Goal: Information Seeking & Learning: Check status

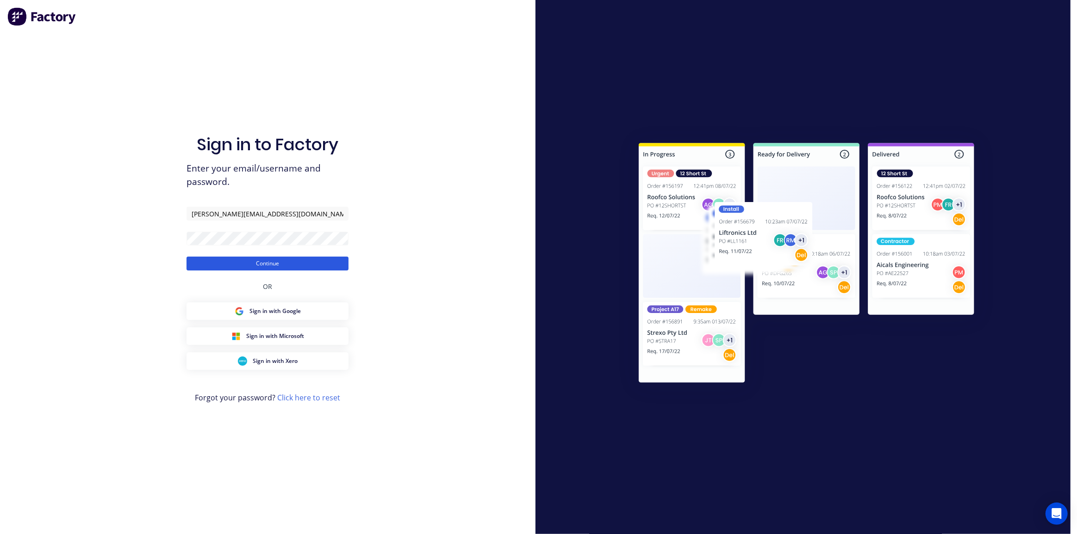
click at [271, 262] on button "Continue" at bounding box center [267, 264] width 162 height 14
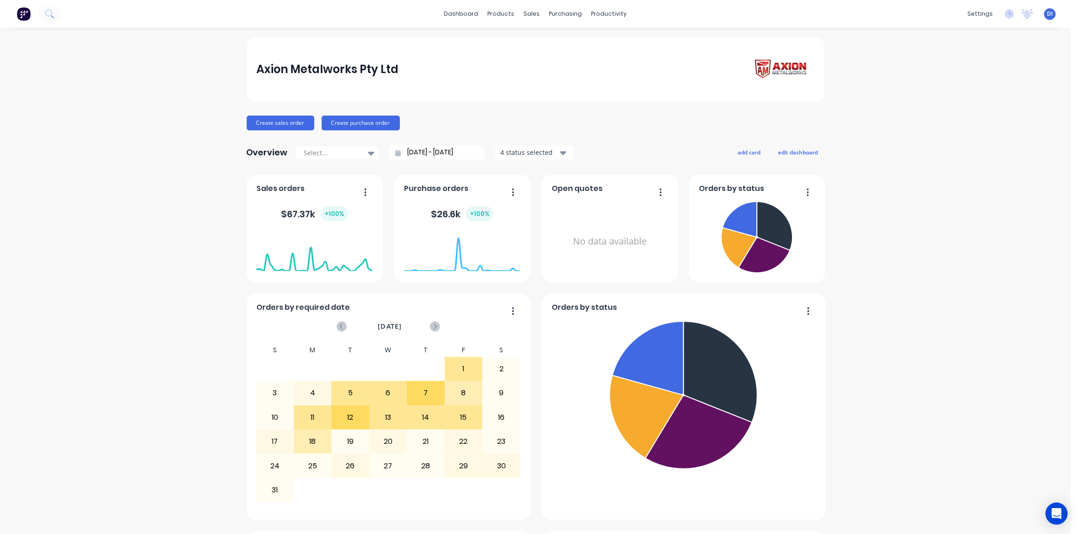
click at [892, 159] on div "Axion Metalworks Pty Ltd Create sales order Create purchase order Overview Sele…" at bounding box center [535, 516] width 1070 height 959
click at [296, 71] on div "Axion Metalworks Pty Ltd" at bounding box center [327, 69] width 142 height 19
click at [295, 71] on div "Axion Metalworks Pty Ltd" at bounding box center [327, 69] width 142 height 19
drag, startPoint x: 981, startPoint y: 93, endPoint x: 975, endPoint y: 94, distance: 5.9
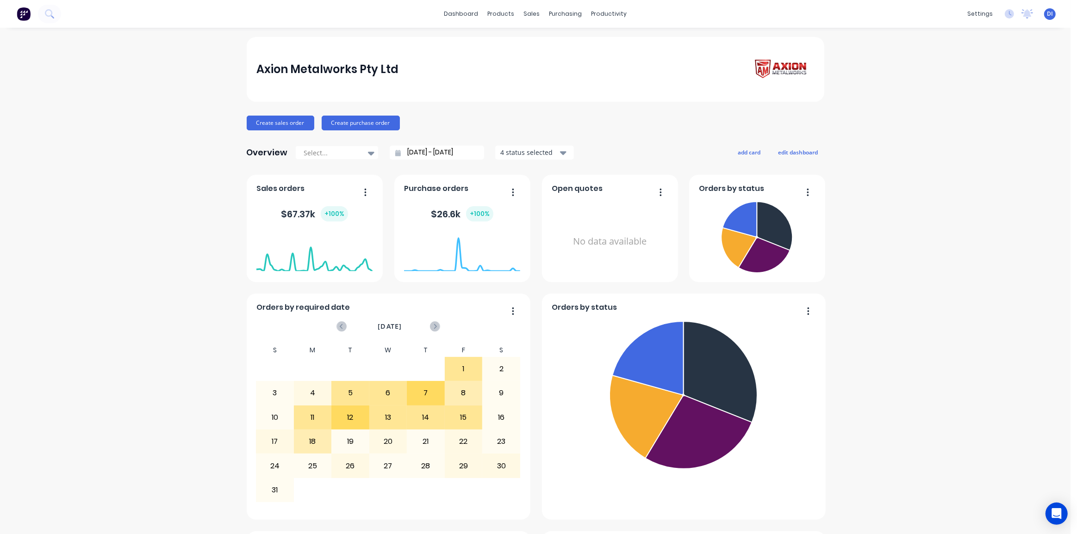
click at [980, 93] on div "Axion Metalworks Pty Ltd Create sales order Create purchase order Overview Sele…" at bounding box center [535, 516] width 1070 height 959
click at [922, 15] on div "dashboard products sales purchasing productivity dashboard products Product Cat…" at bounding box center [535, 14] width 1070 height 28
drag, startPoint x: 253, startPoint y: 69, endPoint x: 420, endPoint y: 65, distance: 166.6
click at [420, 65] on div "Axion Metalworks Pty Ltd" at bounding box center [536, 69] width 578 height 65
click at [907, 113] on div "Axion Metalworks Pty Ltd Create sales order Create purchase order Overview Sele…" at bounding box center [535, 516] width 1070 height 959
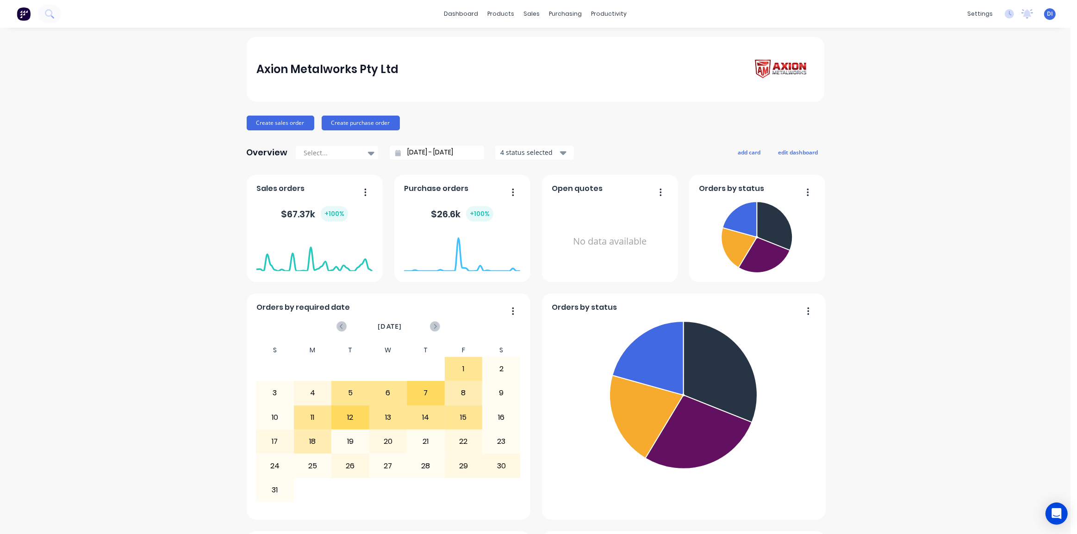
click at [934, 190] on div "Axion Metalworks Pty Ltd Create sales order Create purchase order Overview Sele…" at bounding box center [535, 516] width 1070 height 959
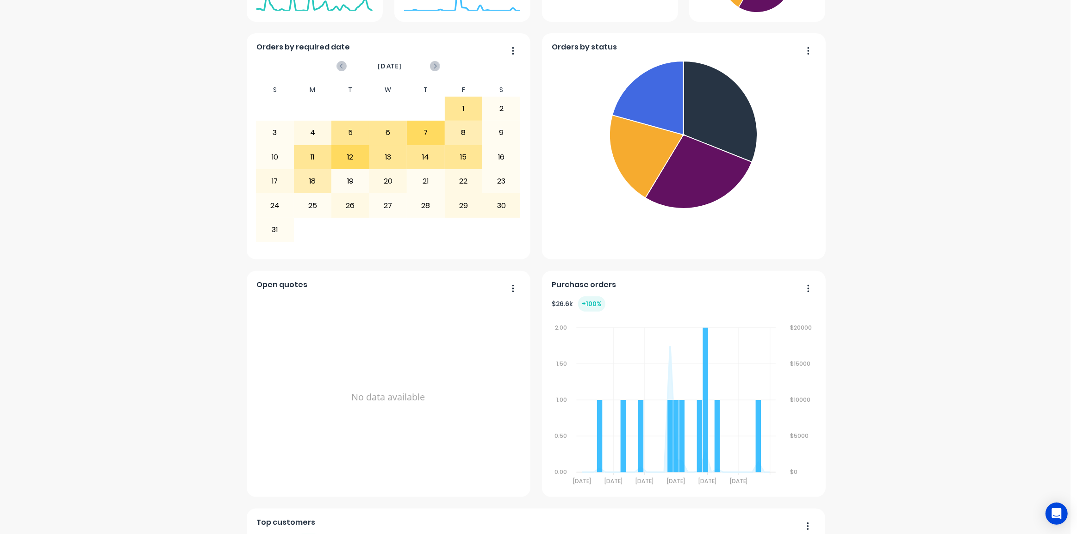
scroll to position [259, 0]
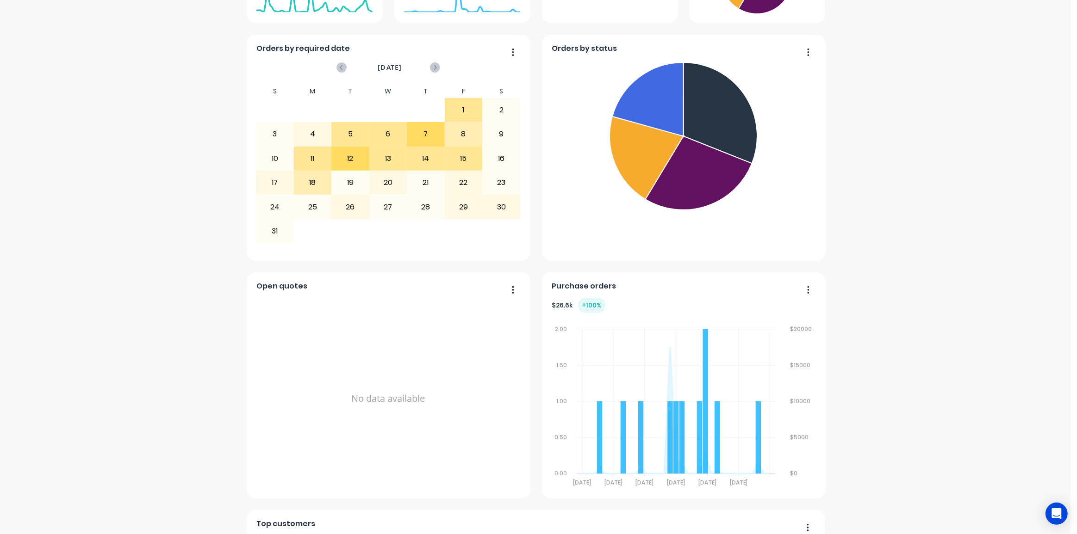
click at [984, 299] on div "Axion Metalworks Pty Ltd Create sales order Create purchase order Overview Sele…" at bounding box center [535, 257] width 1070 height 959
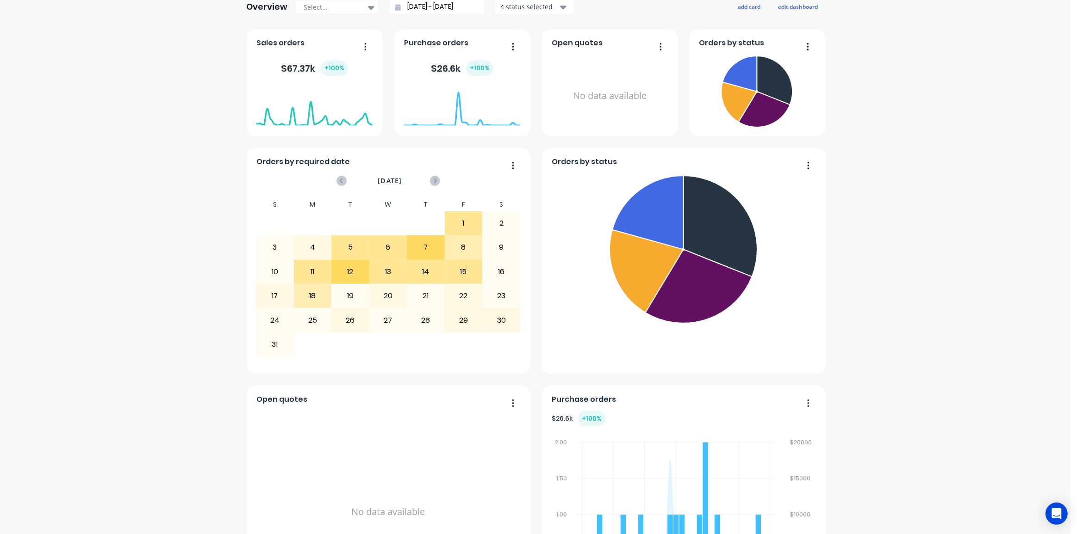
scroll to position [0, 0]
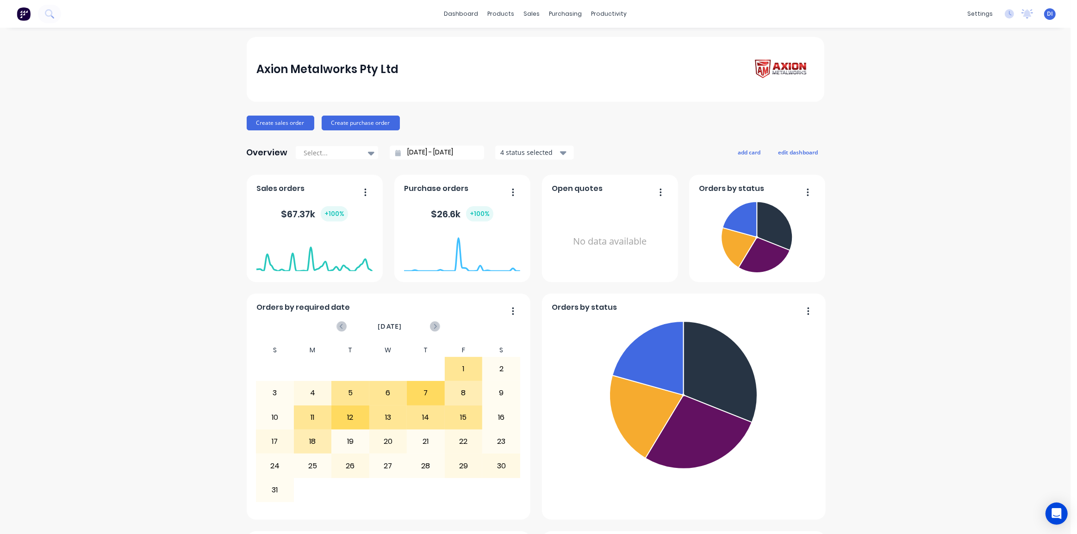
click at [773, 69] on img at bounding box center [781, 69] width 65 height 26
click at [897, 181] on div "Axion Metalworks Pty Ltd Create sales order Create purchase order Overview Sele…" at bounding box center [535, 516] width 1070 height 959
click at [833, 24] on div "dashboard products sales purchasing productivity dashboard products Product Cat…" at bounding box center [535, 14] width 1070 height 28
click at [304, 21] on div "dashboard products sales purchasing productivity dashboard products Product Cat…" at bounding box center [535, 14] width 1070 height 28
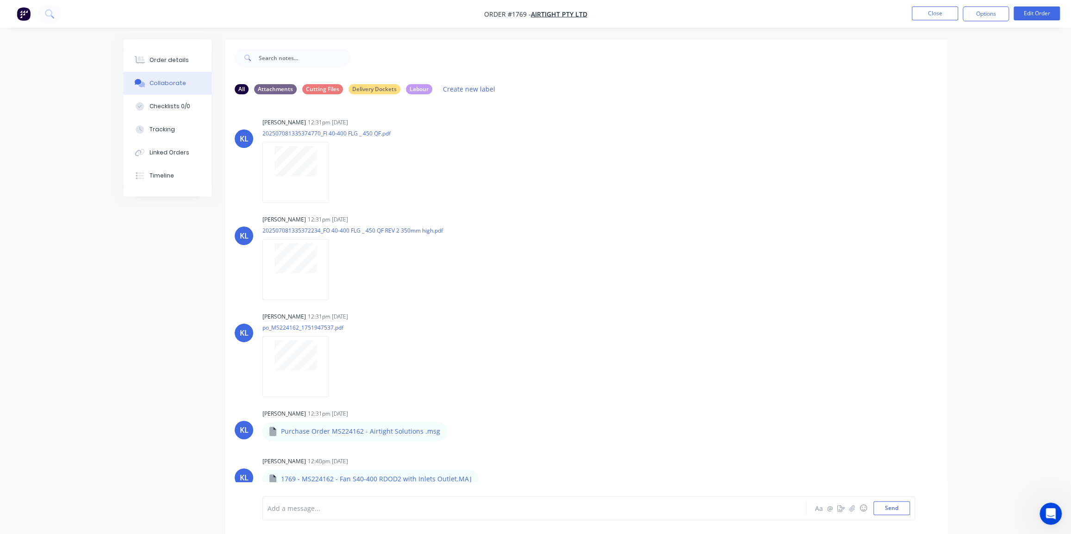
click at [16, 13] on button "button" at bounding box center [23, 13] width 19 height 15
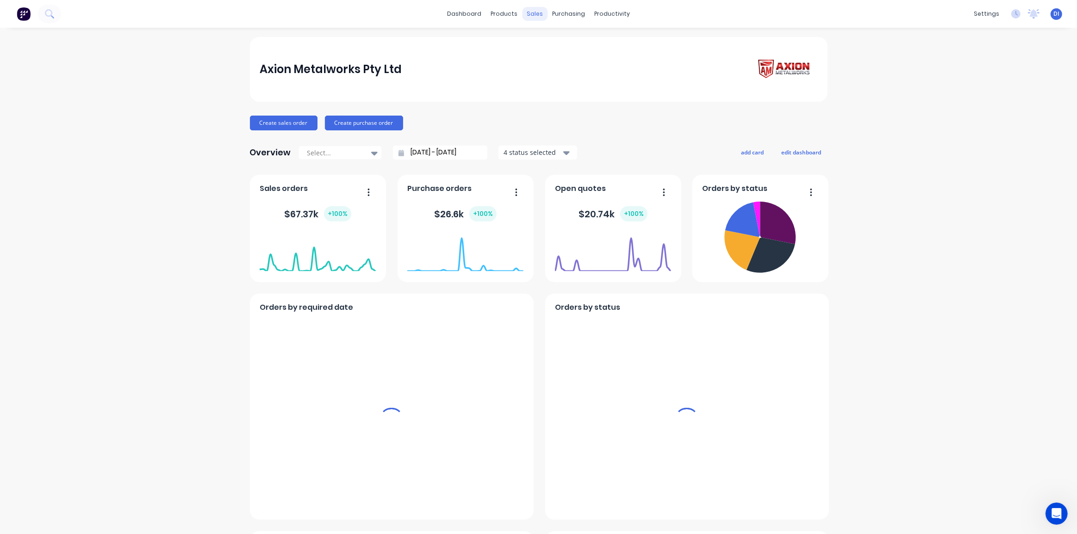
click at [531, 15] on div "sales" at bounding box center [534, 14] width 25 height 14
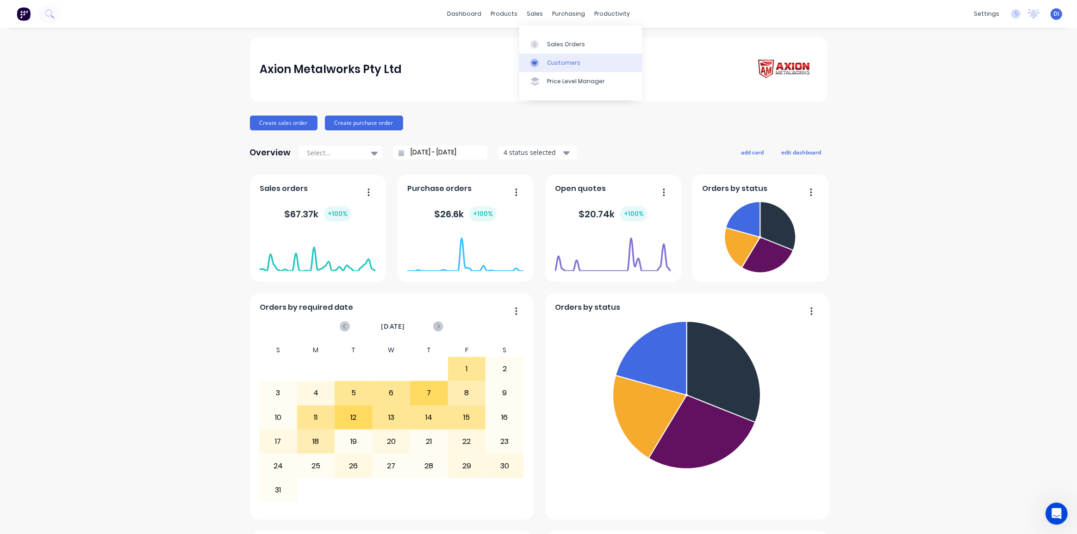
click at [553, 60] on div "Customers" at bounding box center [563, 63] width 33 height 8
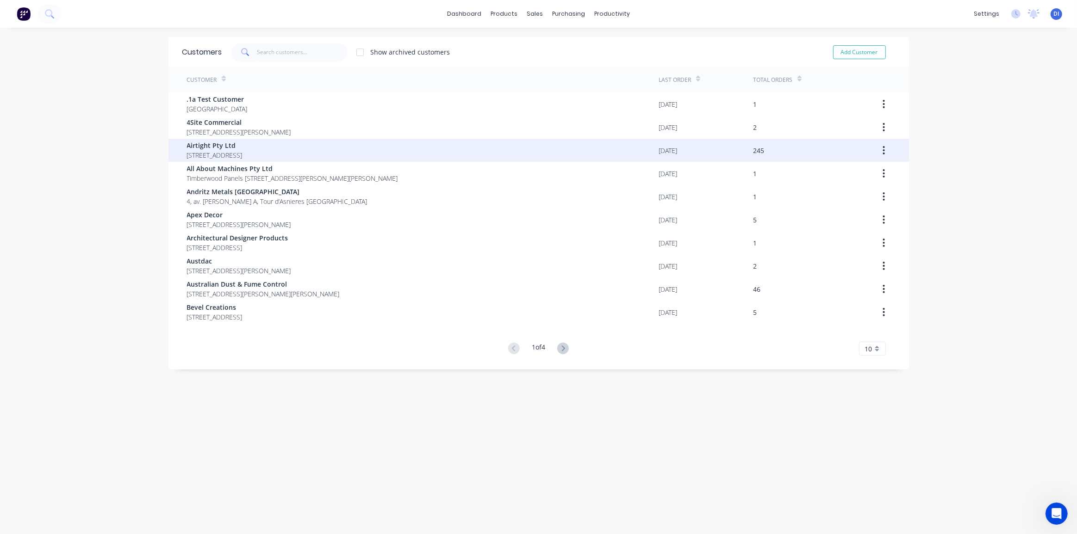
click at [242, 147] on span "Airtight Pty Ltd" at bounding box center [215, 146] width 56 height 10
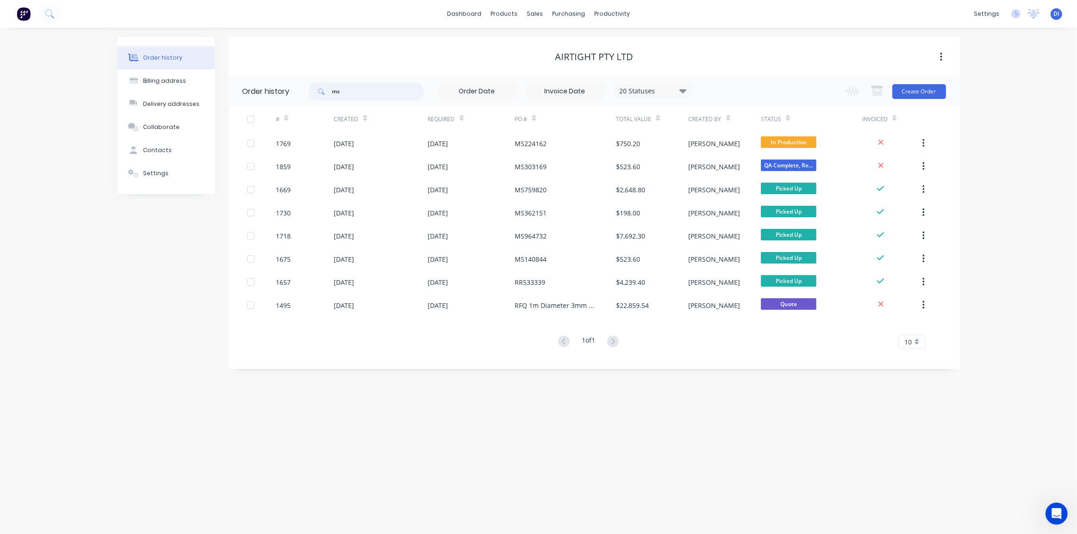
click at [352, 90] on input "ms" at bounding box center [378, 91] width 92 height 19
click at [353, 60] on div "Airtight Pty Ltd" at bounding box center [594, 56] width 731 height 11
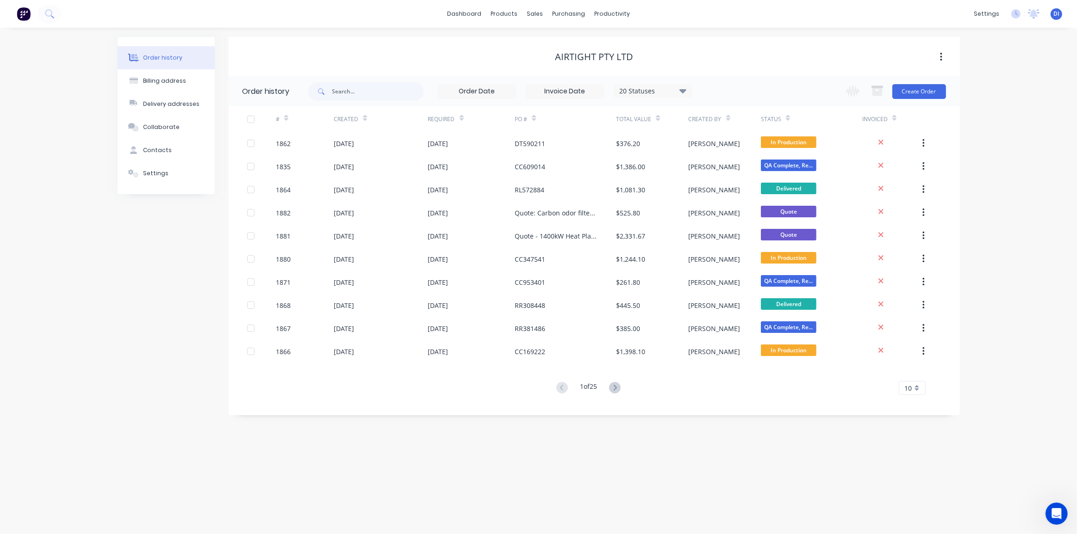
click at [355, 119] on div "Created" at bounding box center [346, 119] width 25 height 8
click at [365, 119] on icon at bounding box center [365, 119] width 4 height 3
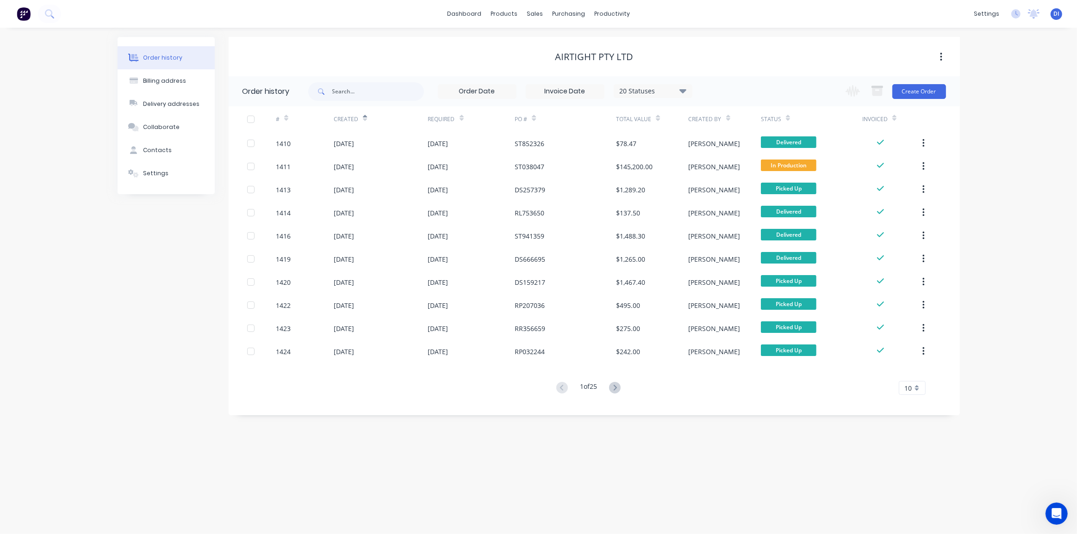
click at [916, 392] on div "10" at bounding box center [912, 388] width 27 height 14
click at [913, 499] on div "35" at bounding box center [912, 503] width 26 height 16
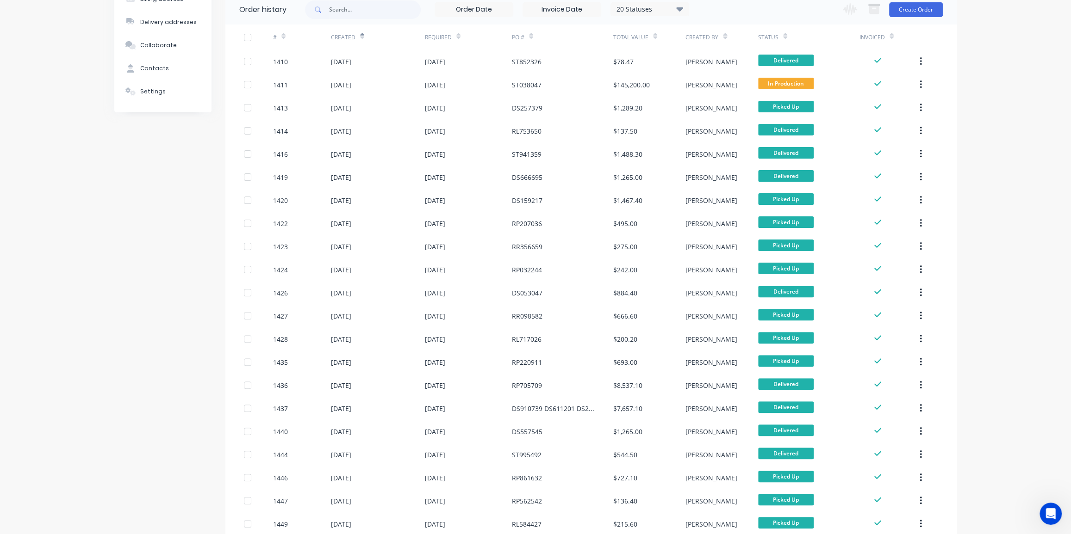
scroll to position [84, 0]
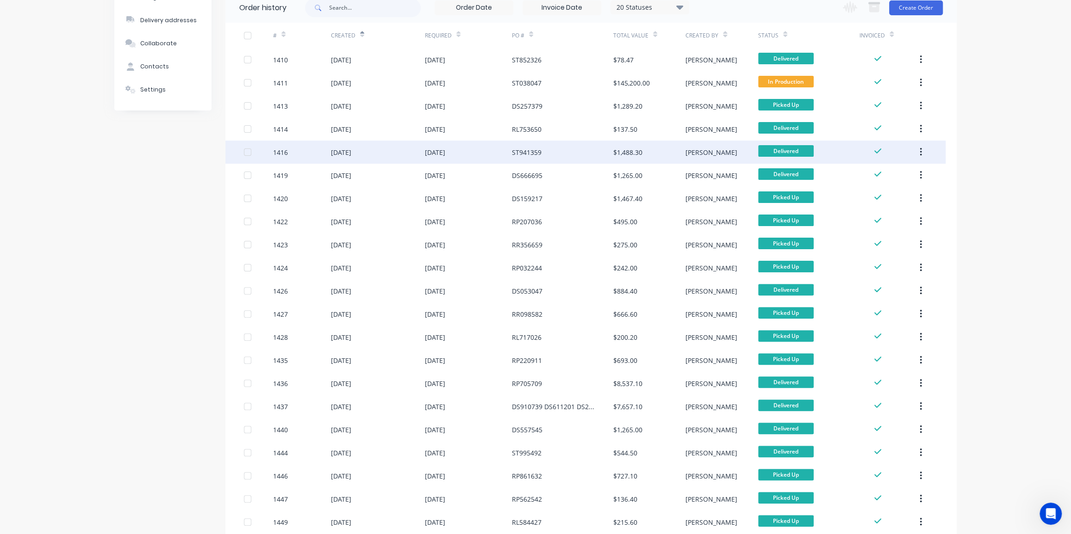
click at [528, 151] on div "ST941359" at bounding box center [527, 153] width 30 height 10
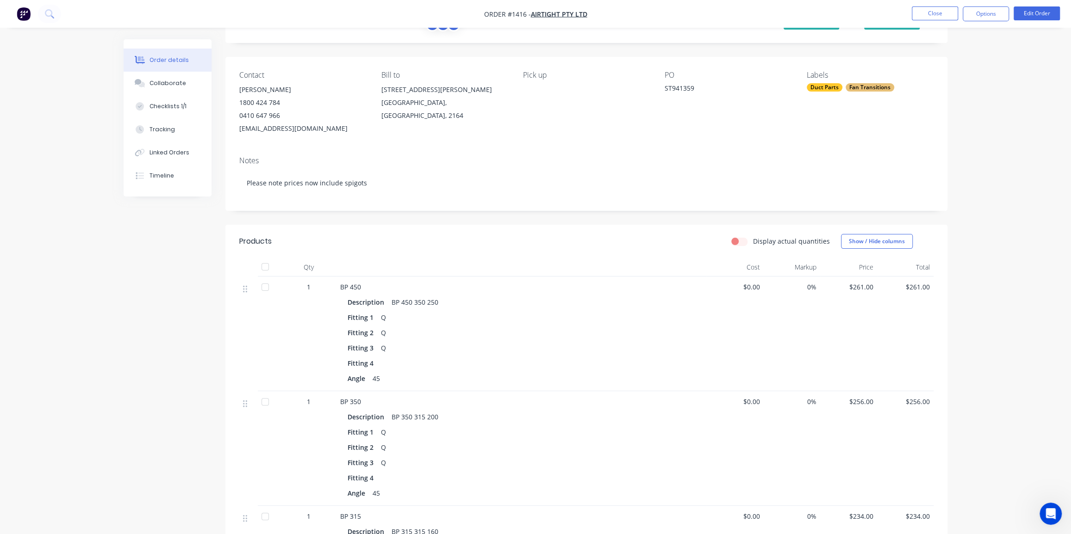
scroll to position [28, 0]
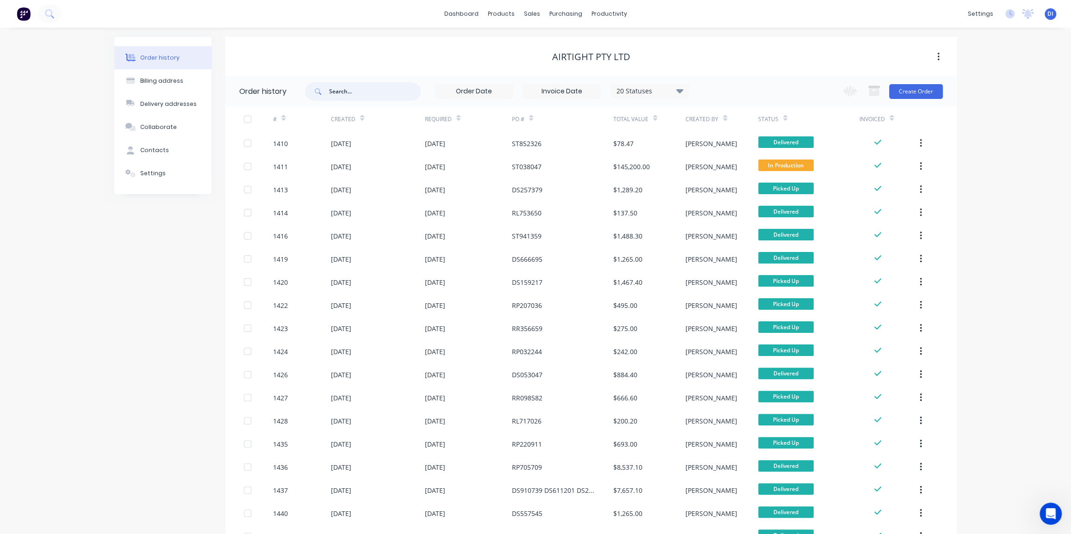
click at [361, 94] on input "text" at bounding box center [375, 91] width 92 height 19
type input "st"
click at [1002, 198] on div "Order history Billing address Delivery addresses Collaborate Contacts Settings …" at bounding box center [535, 515] width 1071 height 975
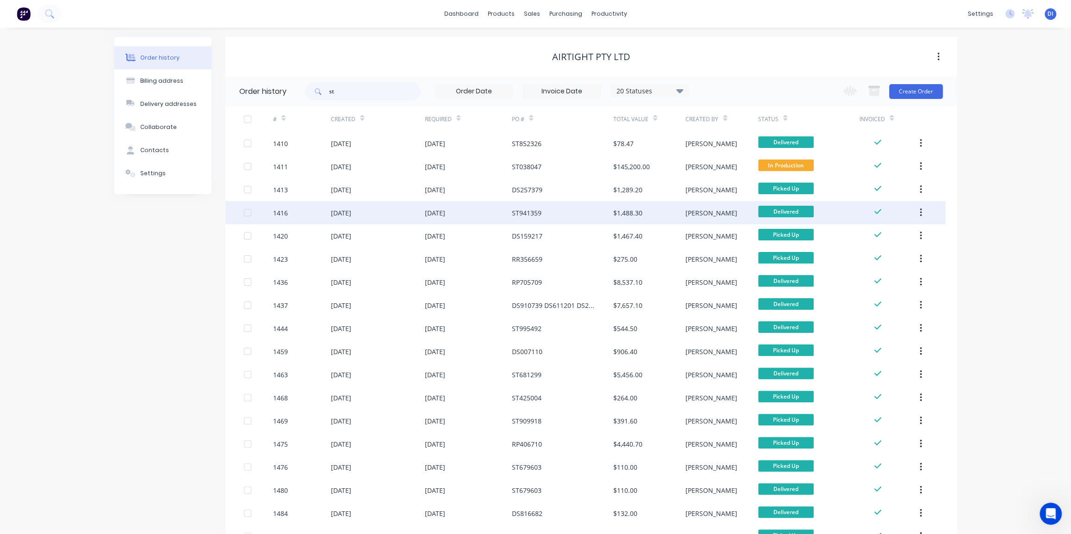
click at [560, 209] on div "ST941359" at bounding box center [562, 212] width 101 height 23
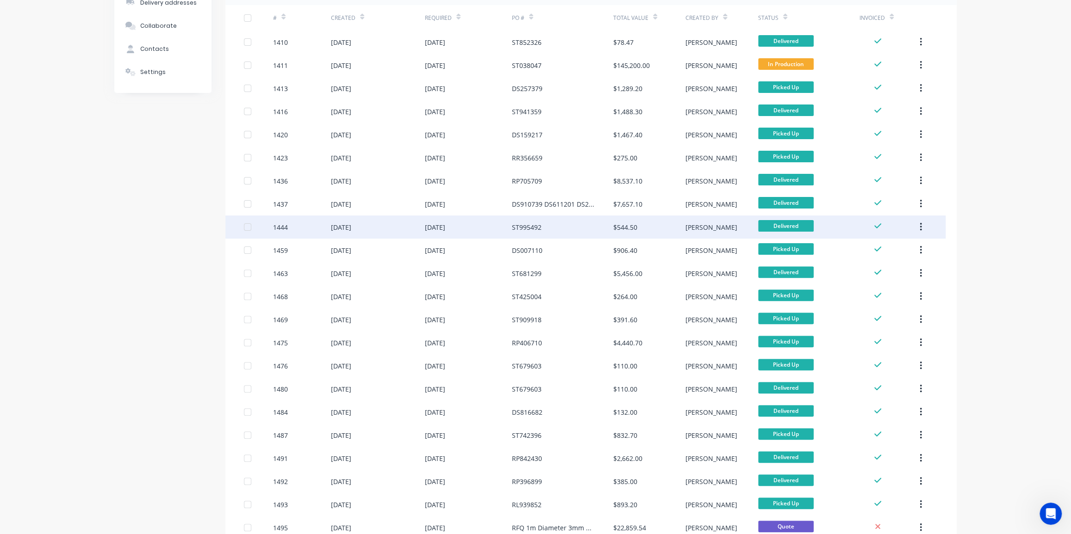
scroll to position [126, 0]
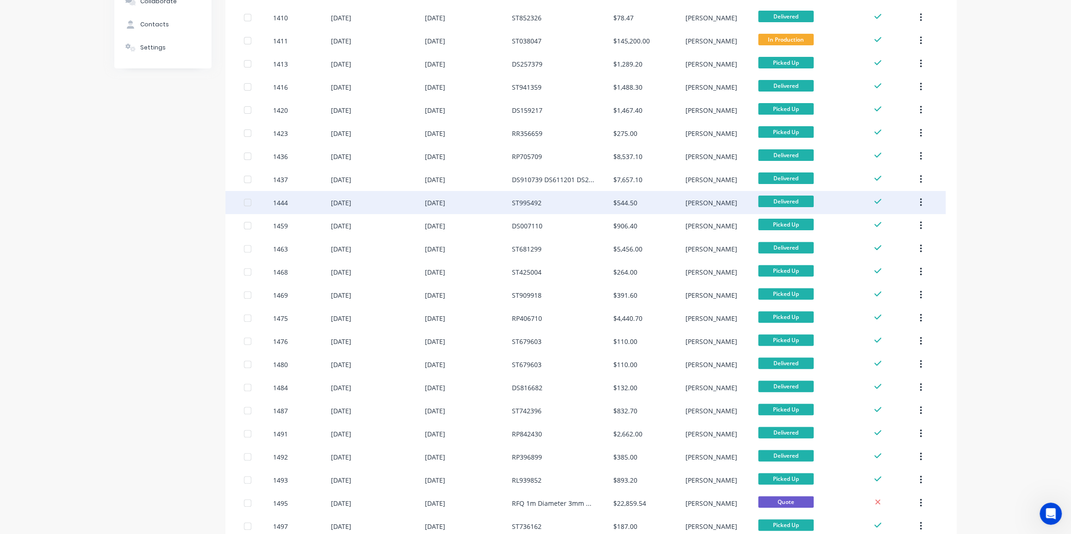
click at [572, 204] on div "ST995492" at bounding box center [562, 202] width 101 height 23
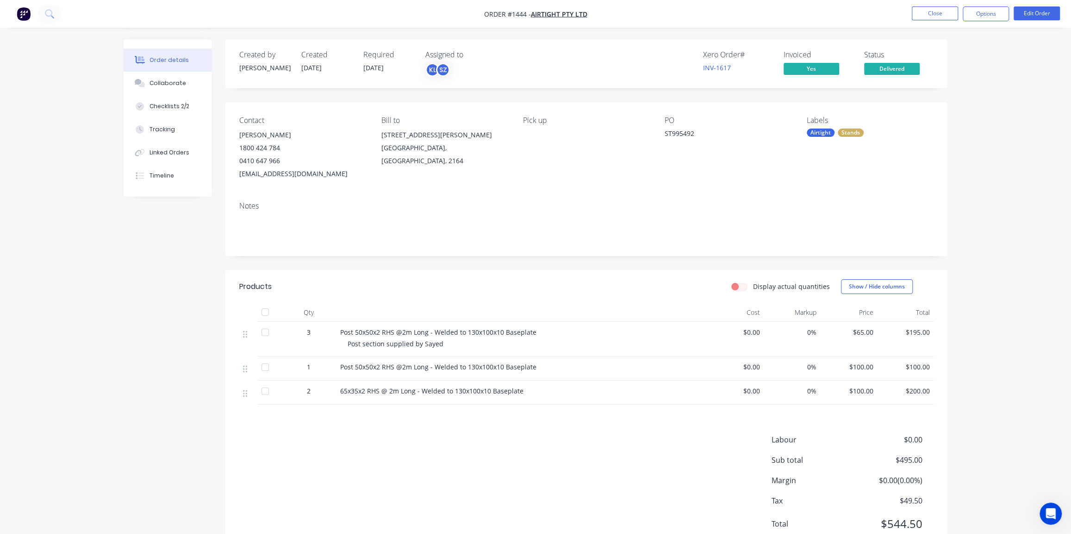
click at [974, 254] on div "Order details Collaborate Checklists 2/2 Tracking Linked Orders Timeline Order …" at bounding box center [535, 285] width 1071 height 570
click at [171, 81] on div "Collaborate" at bounding box center [167, 83] width 37 height 8
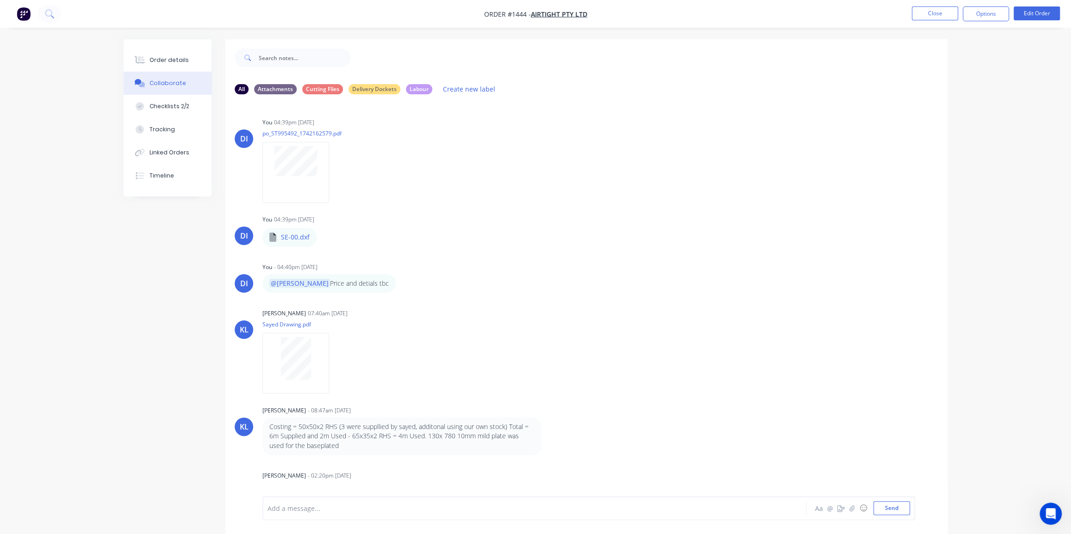
click at [1070, 348] on html "Order #1444 - Airtight Pty Ltd Close Options Edit Order Order details Collabora…" at bounding box center [535, 274] width 1071 height 548
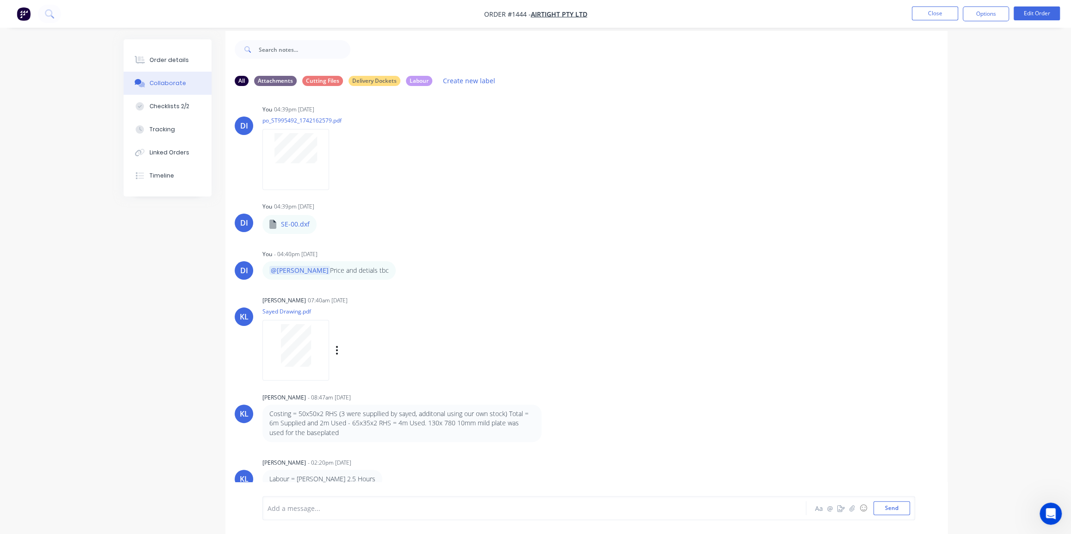
scroll to position [14, 0]
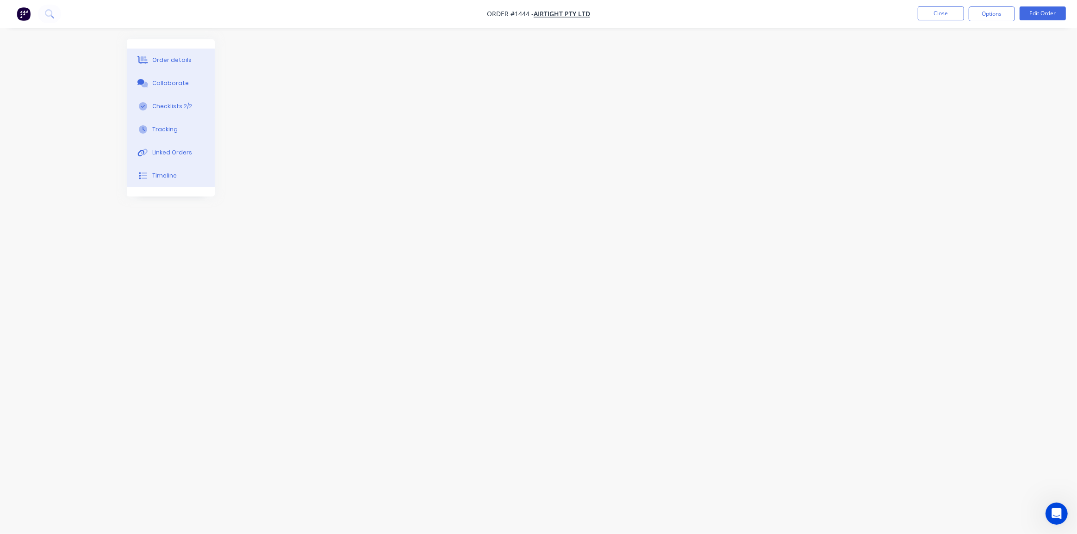
click at [876, 16] on nav "Order #1444 - Airtight Pty Ltd Close Options Edit Order" at bounding box center [538, 14] width 1077 height 28
click at [883, 16] on nav "Order #1444 - Airtight Pty Ltd Close Options Edit Order" at bounding box center [538, 14] width 1077 height 28
click at [923, 13] on button "Close" at bounding box center [941, 13] width 46 height 14
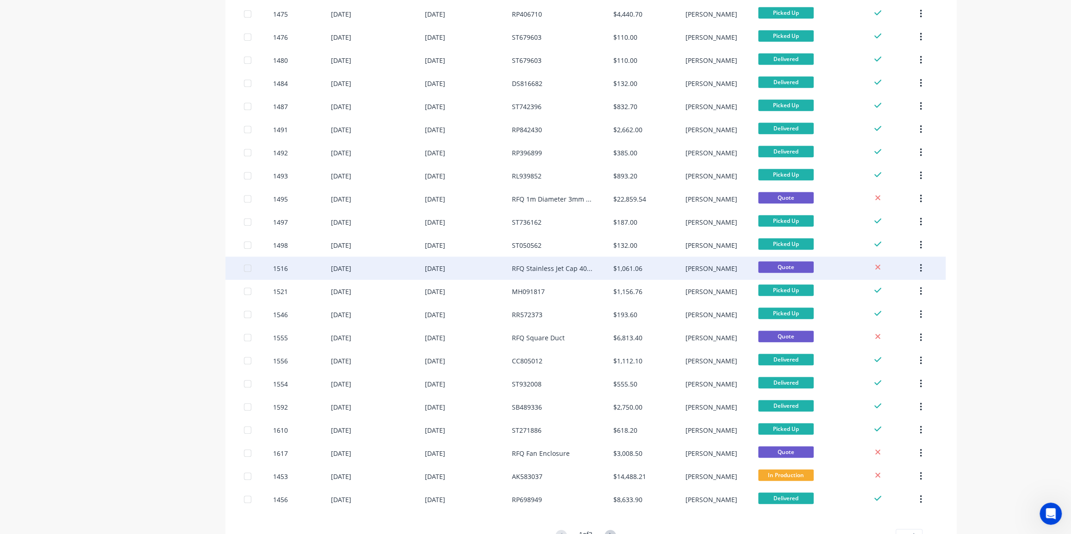
scroll to position [463, 0]
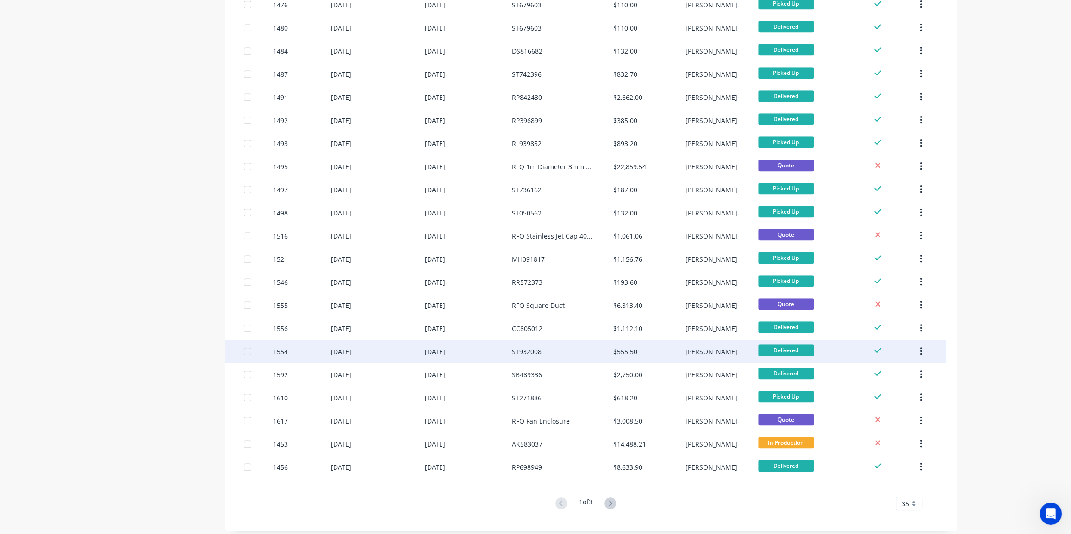
click at [577, 350] on div "ST932008" at bounding box center [562, 351] width 101 height 23
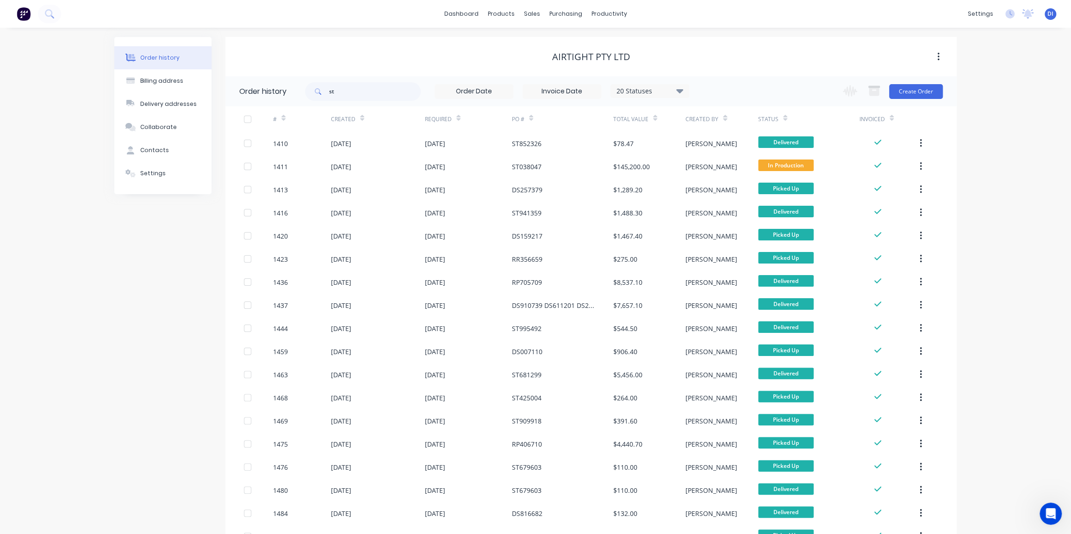
click at [995, 173] on div "Order history Billing address Delivery addresses Collaborate Contacts Settings …" at bounding box center [535, 515] width 1071 height 975
click at [345, 87] on input "st" at bounding box center [375, 91] width 92 height 19
type input "sayed"
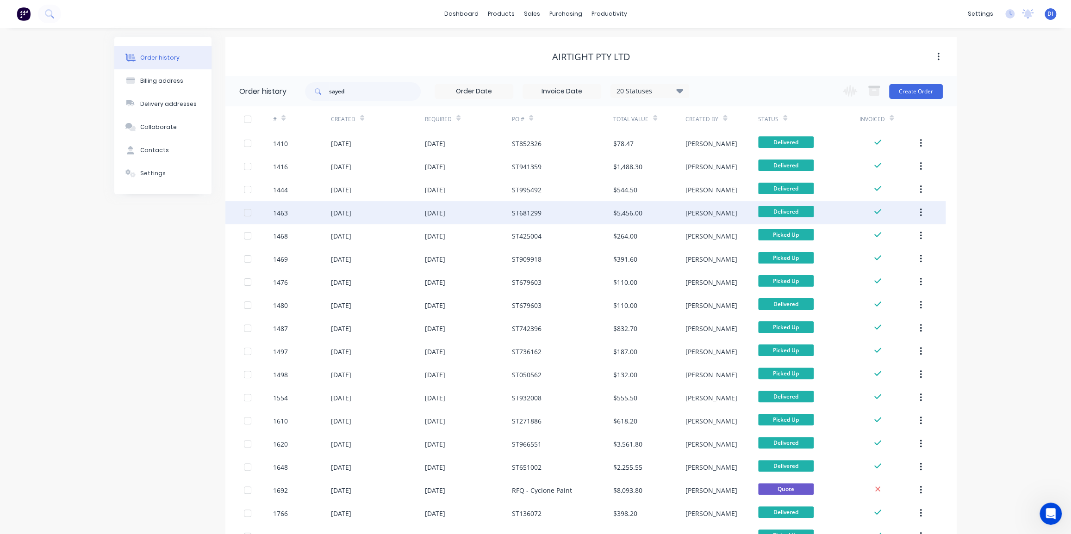
click at [557, 203] on div "ST681299" at bounding box center [562, 212] width 101 height 23
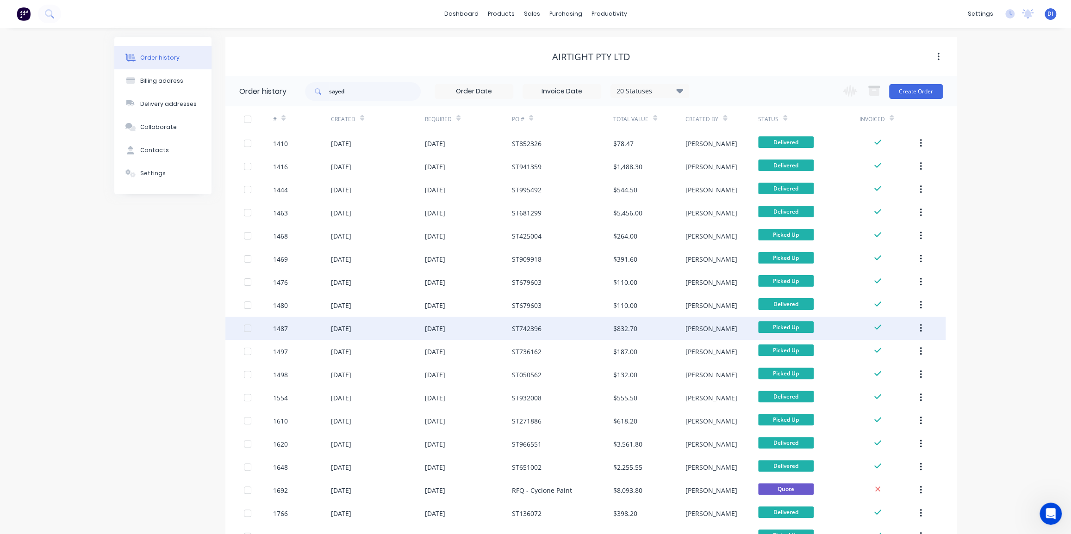
click at [562, 329] on div "ST742396" at bounding box center [562, 328] width 101 height 23
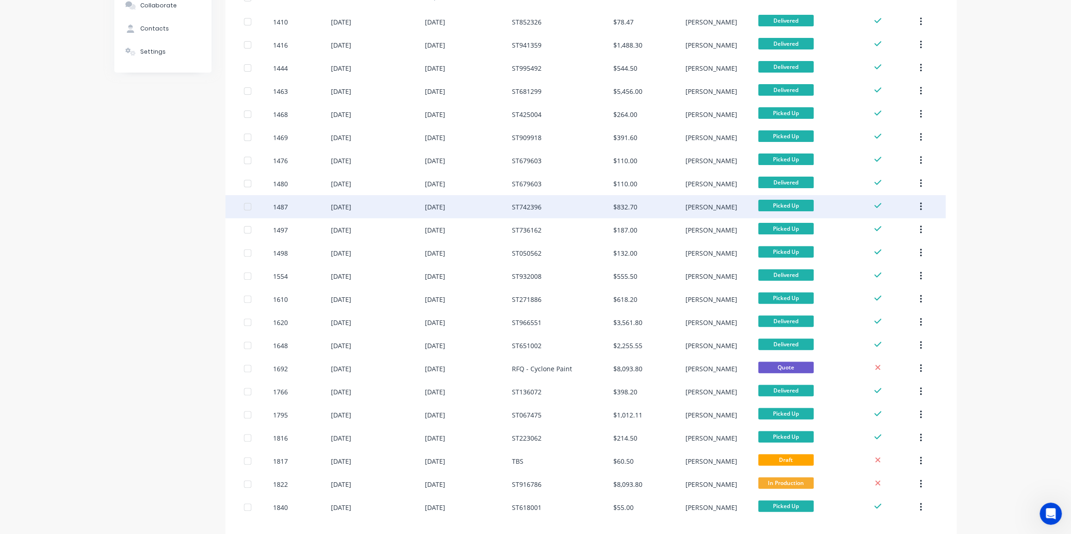
scroll to position [126, 0]
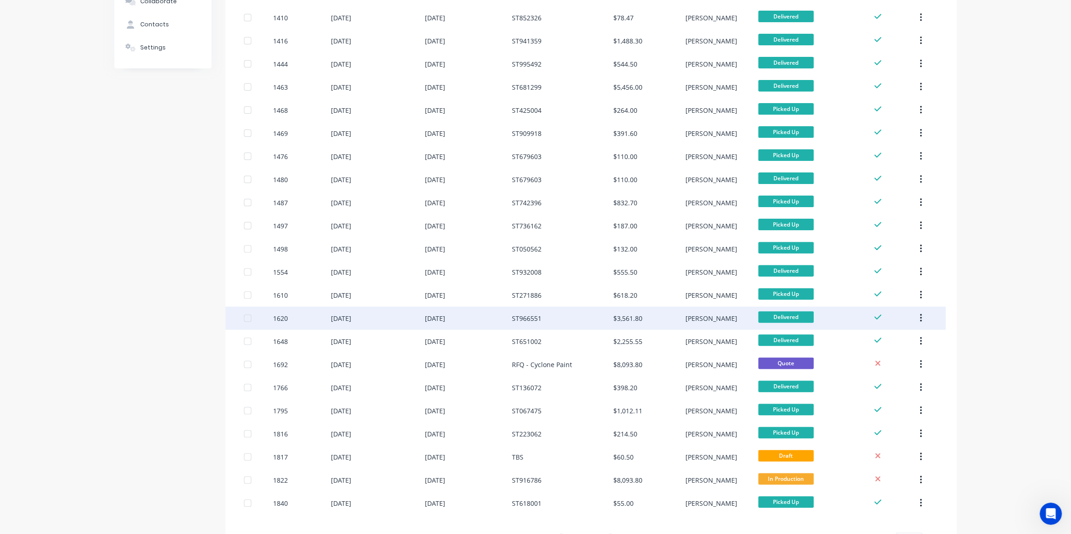
click at [558, 314] on div "ST966551" at bounding box center [562, 318] width 101 height 23
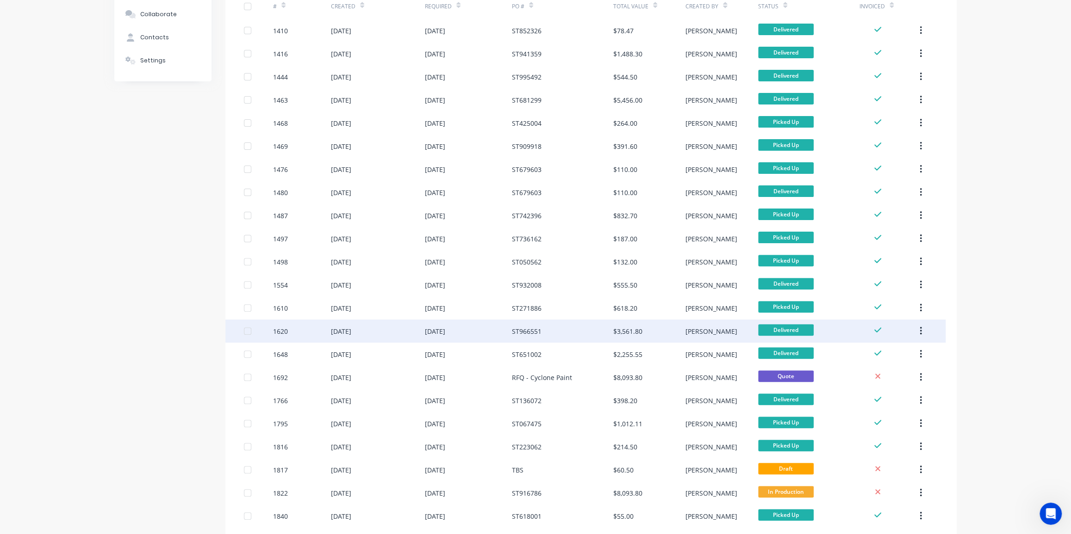
scroll to position [126, 0]
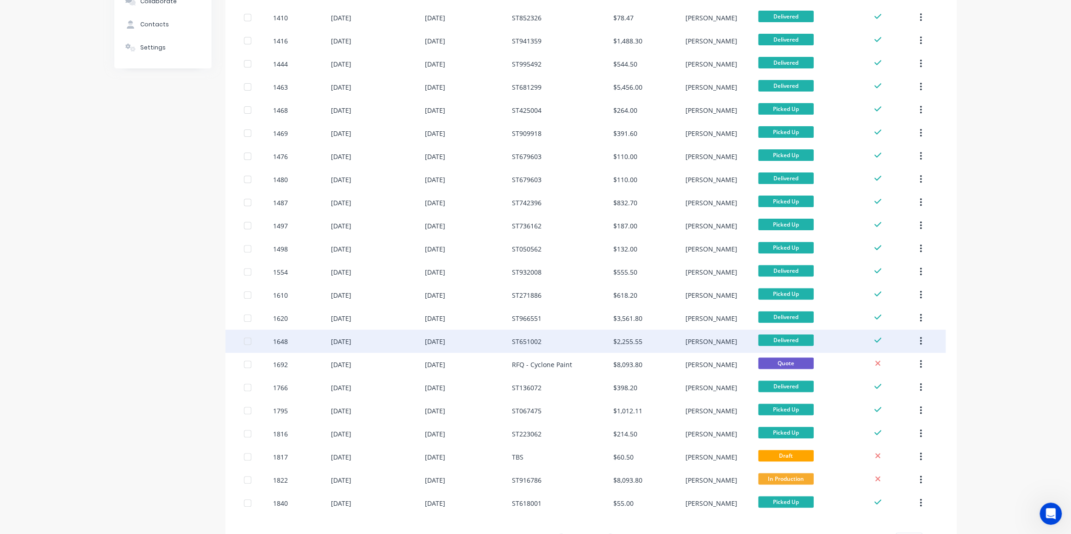
click at [566, 346] on div "ST651002" at bounding box center [562, 341] width 101 height 23
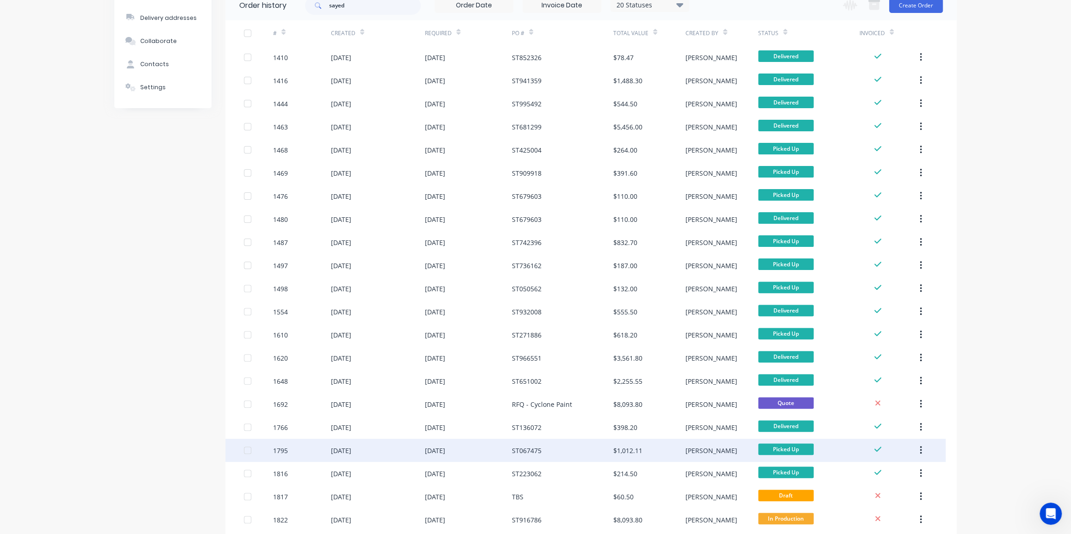
scroll to position [84, 0]
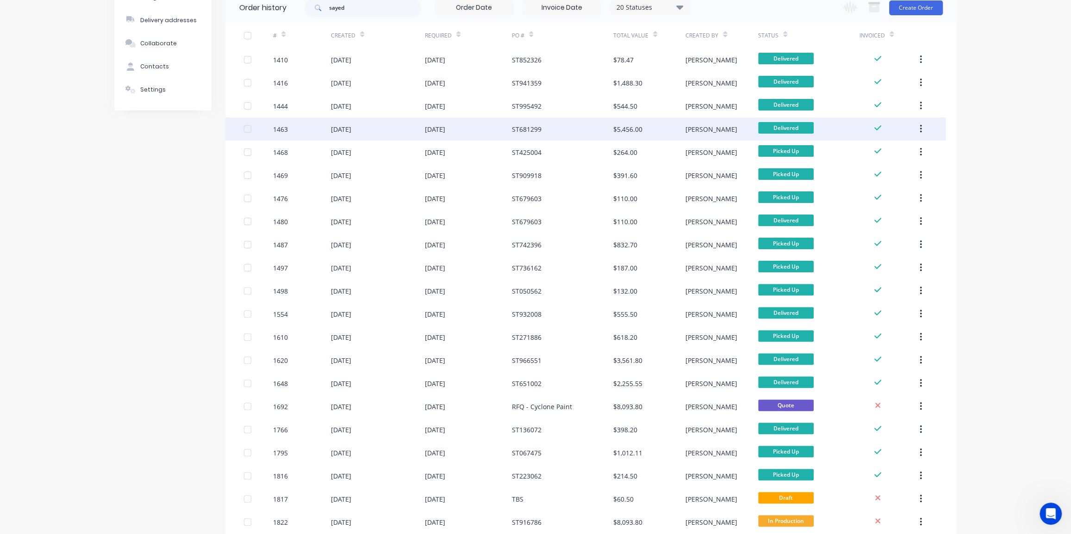
click at [571, 130] on div "ST681299" at bounding box center [562, 129] width 101 height 23
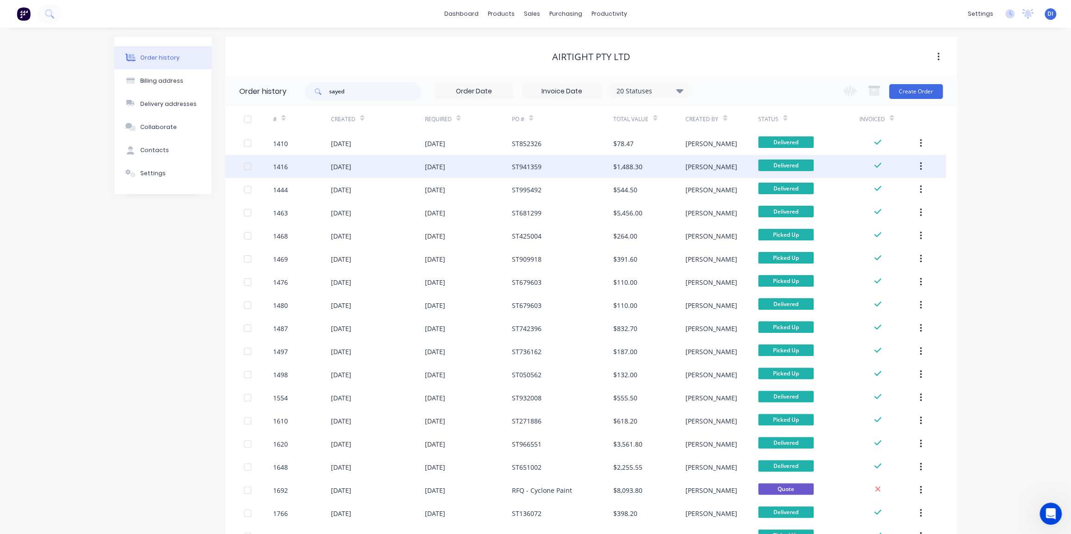
click at [568, 160] on div "ST941359" at bounding box center [562, 166] width 101 height 23
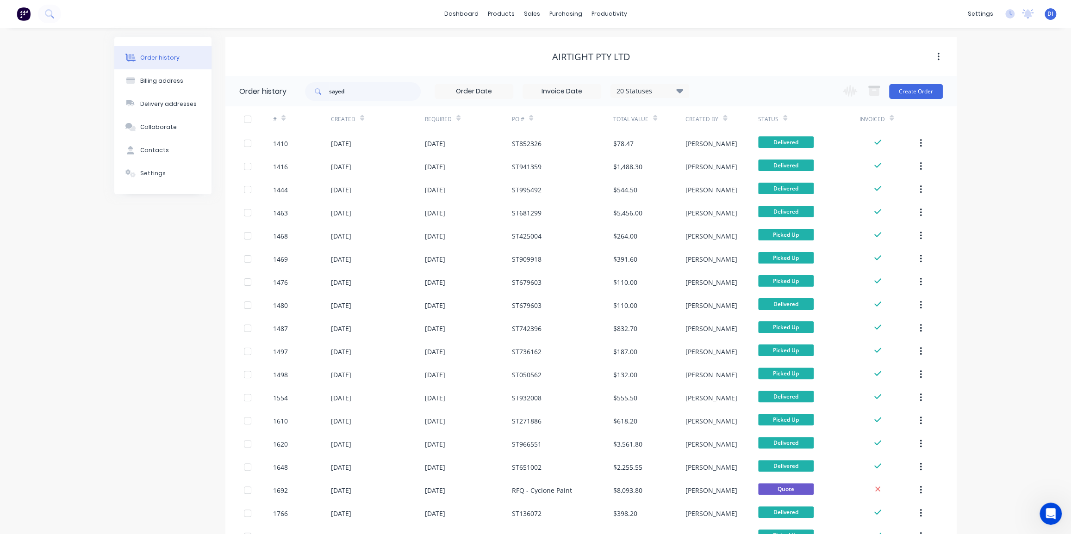
click at [1014, 278] on div "Order history Billing address Delivery addresses Collaborate Contacts Settings …" at bounding box center [535, 365] width 1071 height 675
click at [44, 15] on button at bounding box center [49, 14] width 23 height 19
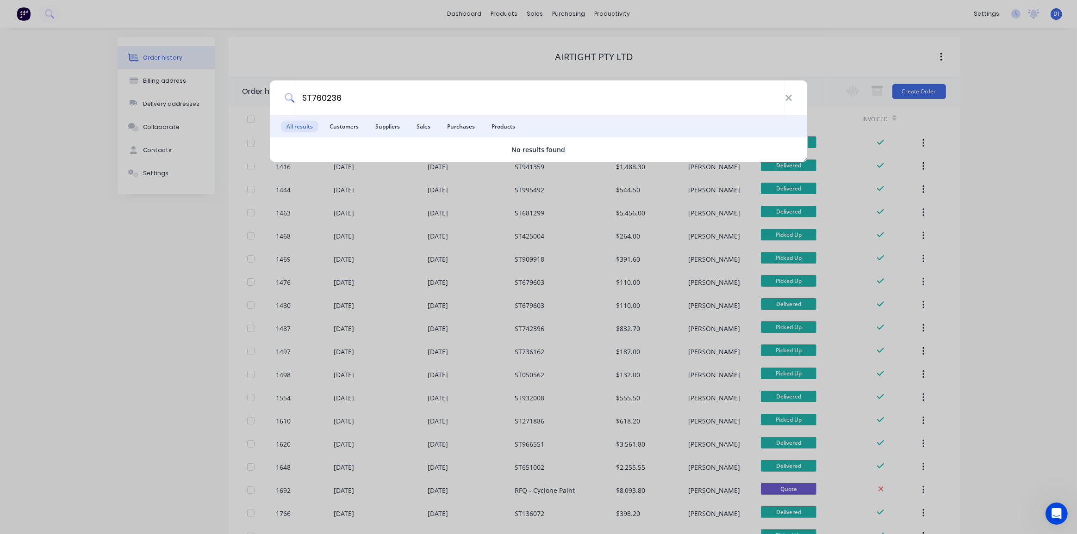
type input "ST760236"
click at [981, 67] on div "ST760236 All results Customers Suppliers Sales Purchases Products No results fo…" at bounding box center [538, 267] width 1077 height 534
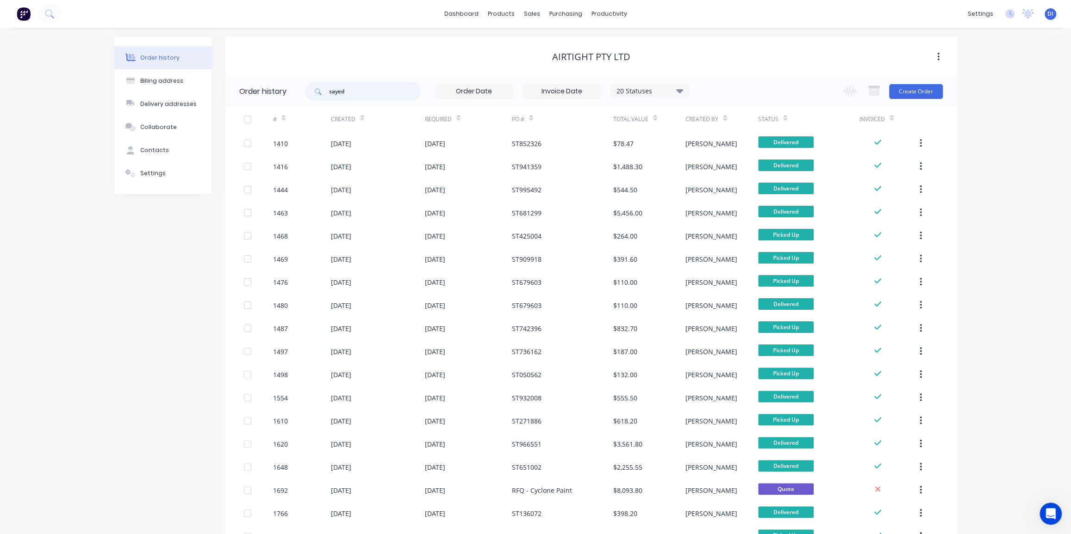
click at [345, 92] on input "sayed" at bounding box center [375, 91] width 92 height 19
paste input "ST760236"
type input "ST760236"
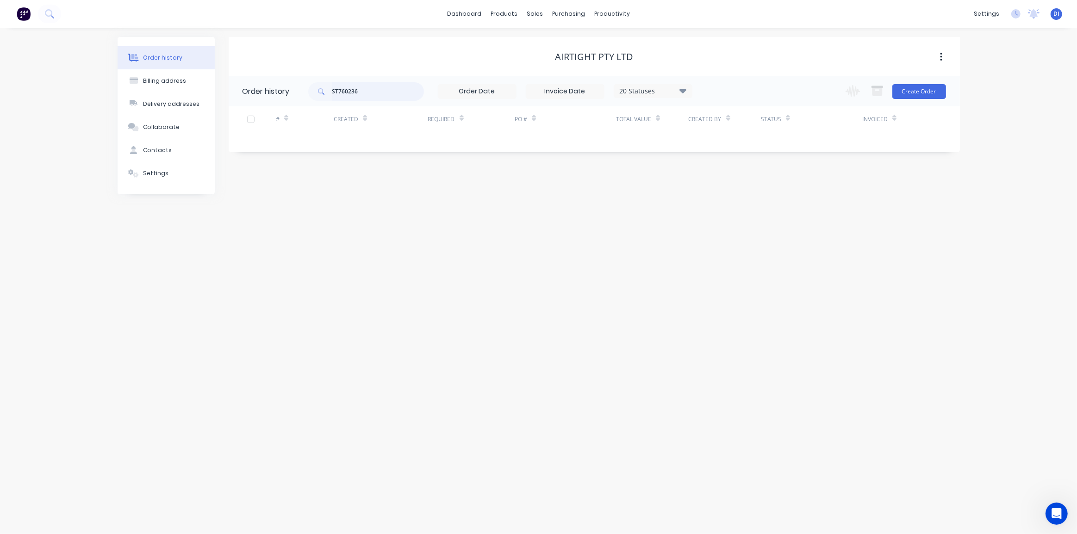
click at [393, 93] on input "ST760236" at bounding box center [378, 91] width 92 height 19
type input "ST760236"
click at [43, 13] on button at bounding box center [49, 14] width 23 height 19
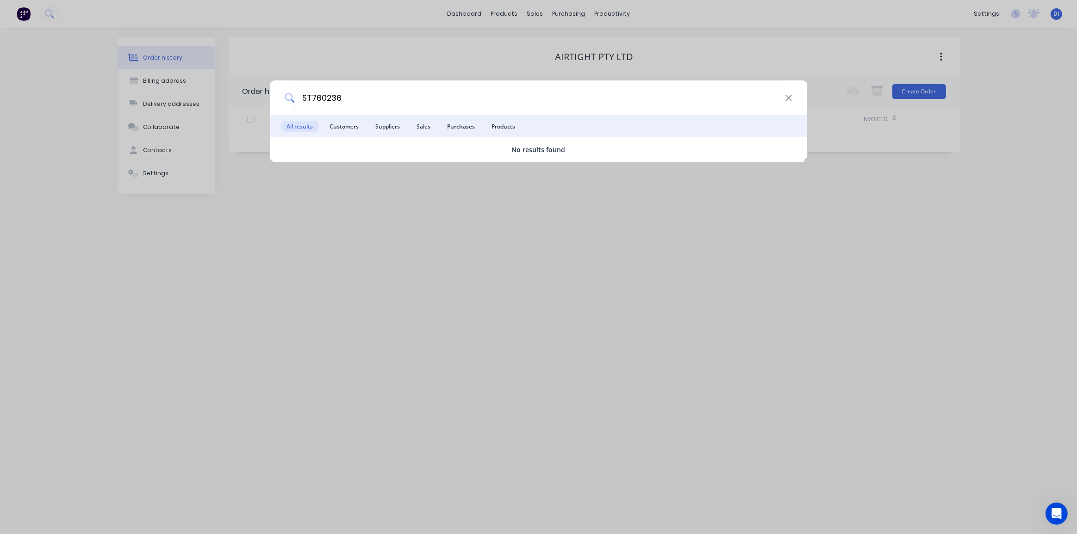
type input "ST760236"
click at [87, 96] on div "ST760236 All results Customers Suppliers Sales Purchases Products No results fo…" at bounding box center [538, 267] width 1077 height 534
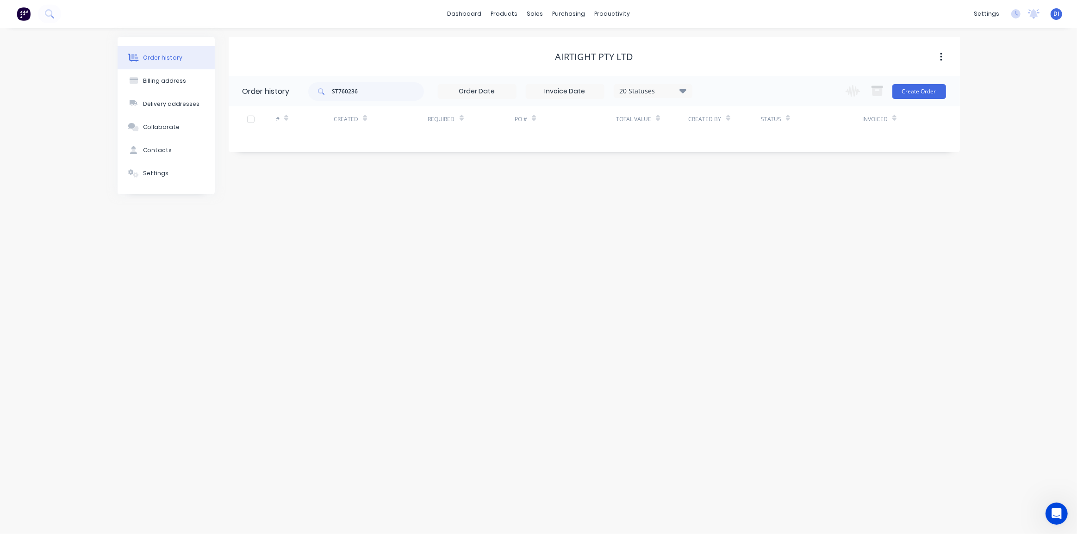
click at [24, 15] on img at bounding box center [24, 14] width 14 height 14
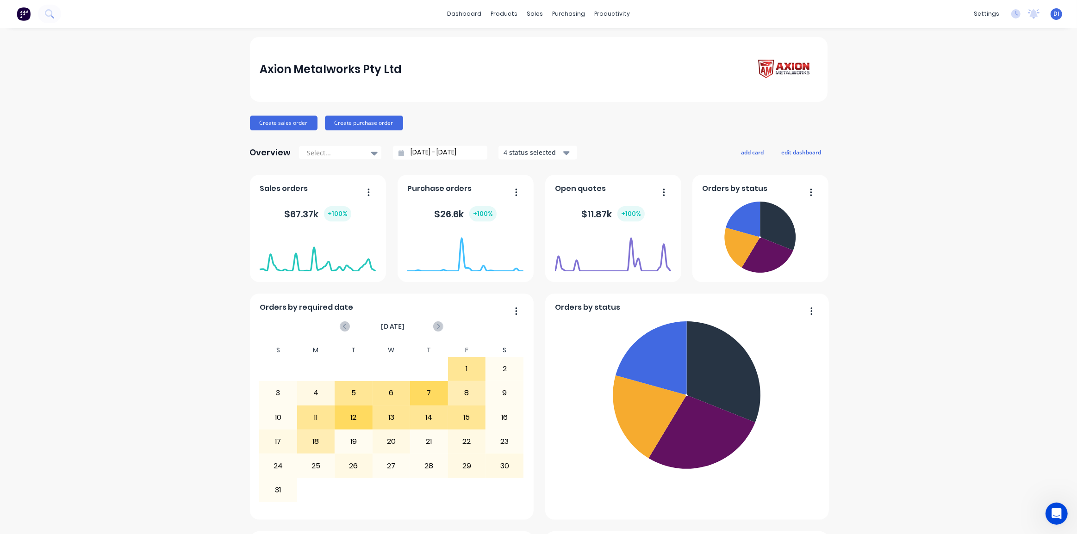
click at [901, 209] on div "Axion Metalworks Pty Ltd Create sales order Create purchase order Overview Sele…" at bounding box center [538, 516] width 1077 height 959
click at [489, 83] on div "Axion Metalworks Pty Ltd" at bounding box center [539, 69] width 578 height 65
